Goal: Navigation & Orientation: Find specific page/section

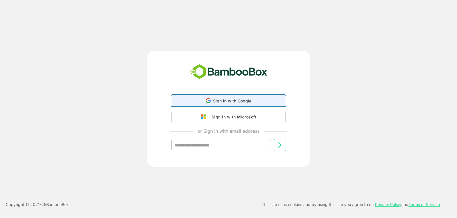
click at [248, 101] on span "Sign in with Google" at bounding box center [232, 100] width 39 height 5
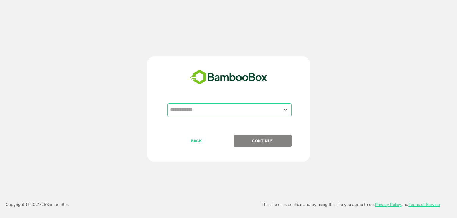
click at [211, 111] on input "text" at bounding box center [230, 109] width 122 height 11
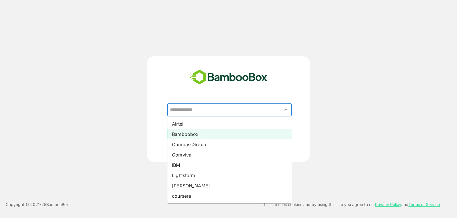
click at [209, 132] on li "Bamboobox" at bounding box center [229, 134] width 124 height 10
type input "*********"
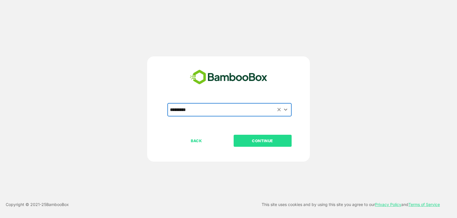
click at [269, 142] on p "CONTINUE" at bounding box center [262, 140] width 57 height 6
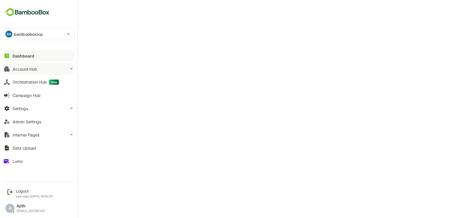
click at [50, 73] on button "Account Hub" at bounding box center [38, 68] width 71 height 11
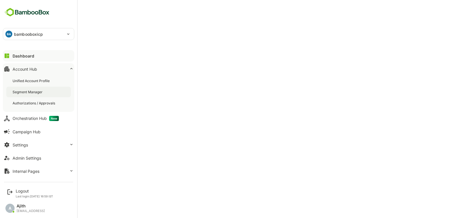
click at [39, 91] on div "Segment Manager" at bounding box center [28, 91] width 31 height 5
click at [7, 55] on icon at bounding box center [7, 55] width 5 height 5
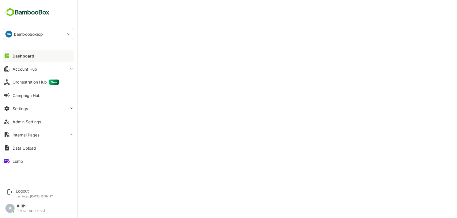
click at [15, 54] on div "Dashboard" at bounding box center [24, 55] width 22 height 5
click at [49, 73] on button "Account Hub" at bounding box center [38, 68] width 71 height 11
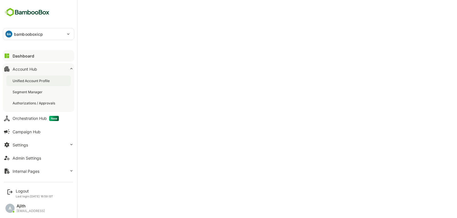
click at [53, 83] on div "Unified Account Profile" at bounding box center [38, 80] width 65 height 11
click at [40, 168] on button "Internal Pages" at bounding box center [38, 170] width 71 height 11
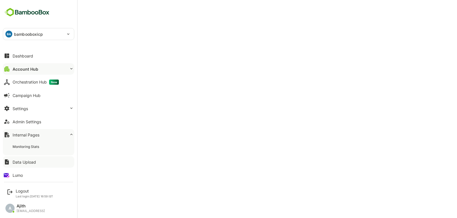
scroll to position [2, 0]
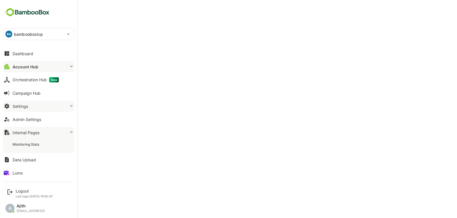
click at [69, 101] on button "Settings" at bounding box center [38, 105] width 71 height 11
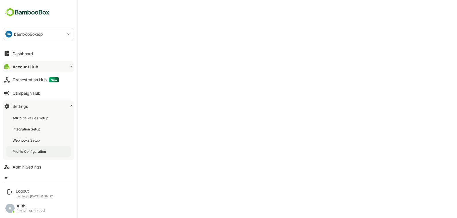
click at [42, 151] on div "Profile Configuration" at bounding box center [30, 151] width 35 height 5
click at [19, 57] on button "Dashboard" at bounding box center [38, 53] width 71 height 11
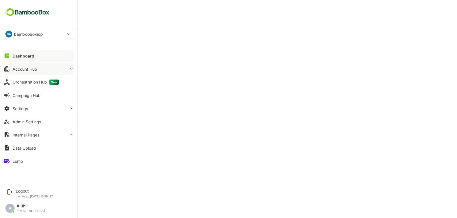
click at [40, 67] on button "Account Hub" at bounding box center [38, 68] width 71 height 11
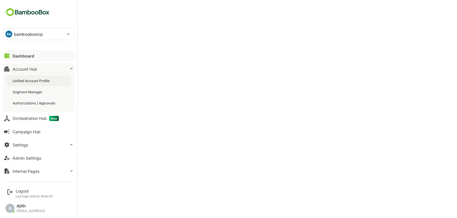
click at [49, 78] on div "Unified Account Profile" at bounding box center [32, 80] width 38 height 5
click at [49, 78] on div "Unified Account Profile" at bounding box center [32, 80] width 39 height 5
click at [8, 59] on button "Dashboard" at bounding box center [38, 55] width 71 height 11
